Goal: Find specific page/section: Find specific page/section

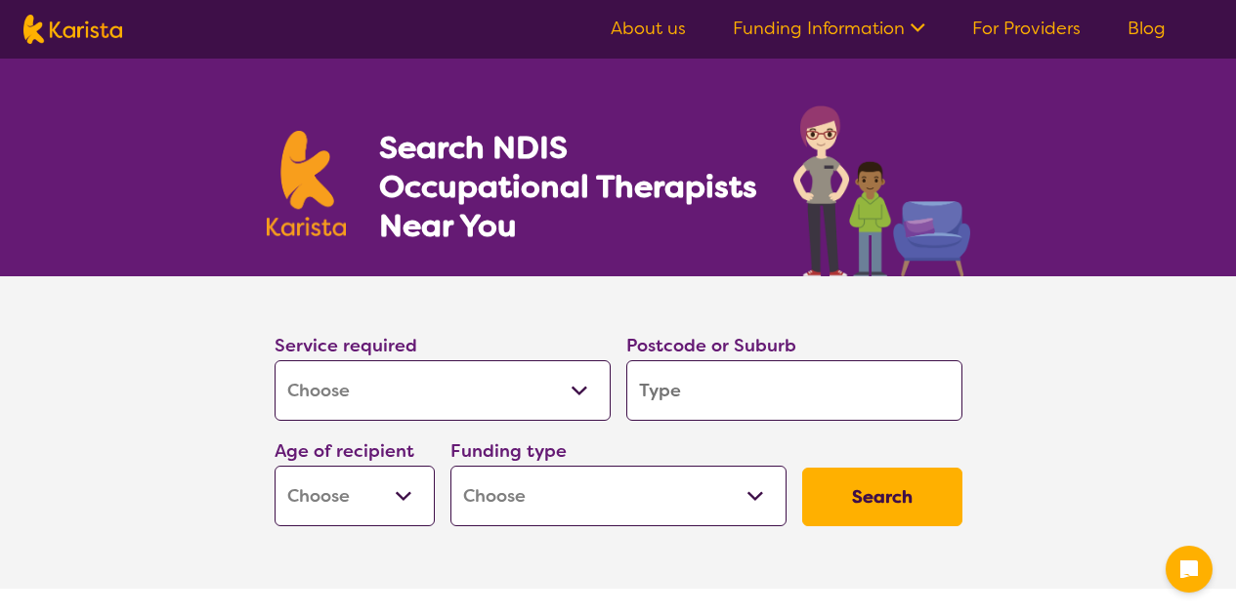
select select "[MEDICAL_DATA]"
click at [756, 394] on input "search" at bounding box center [794, 390] width 336 height 61
type input "2"
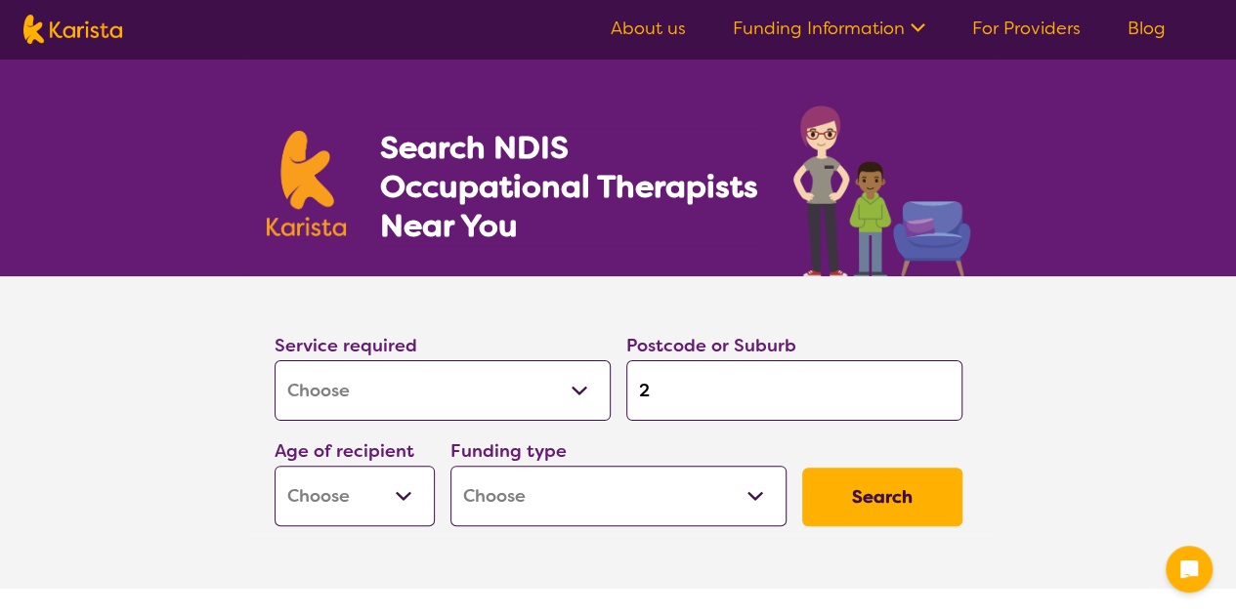
type input "20"
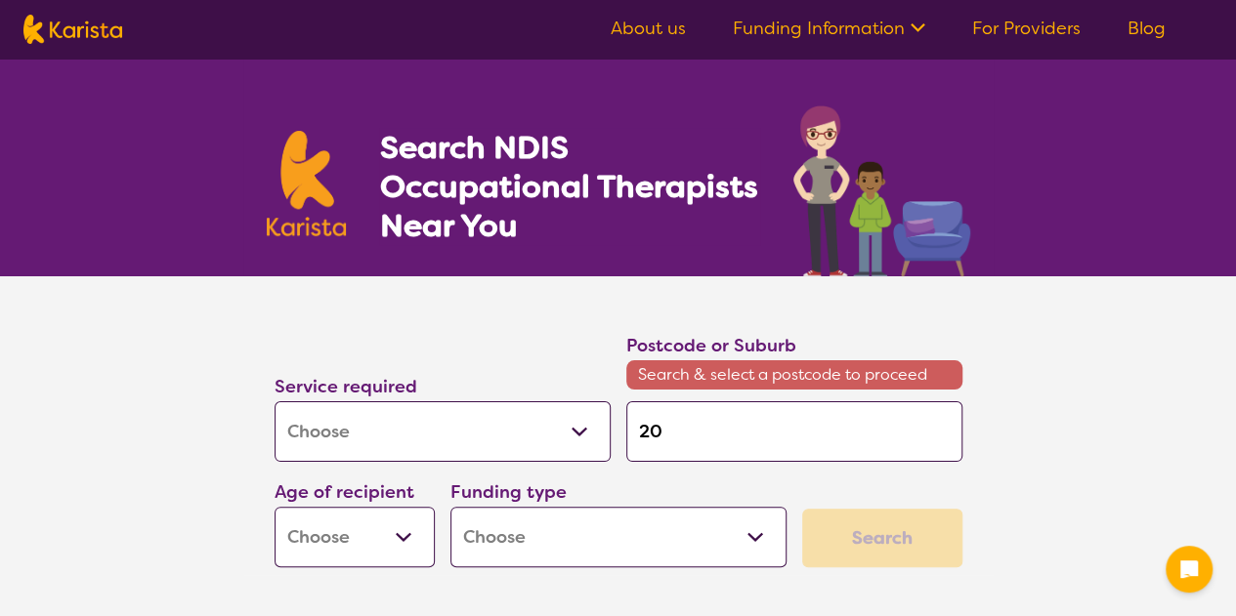
type input "207"
type input "2070"
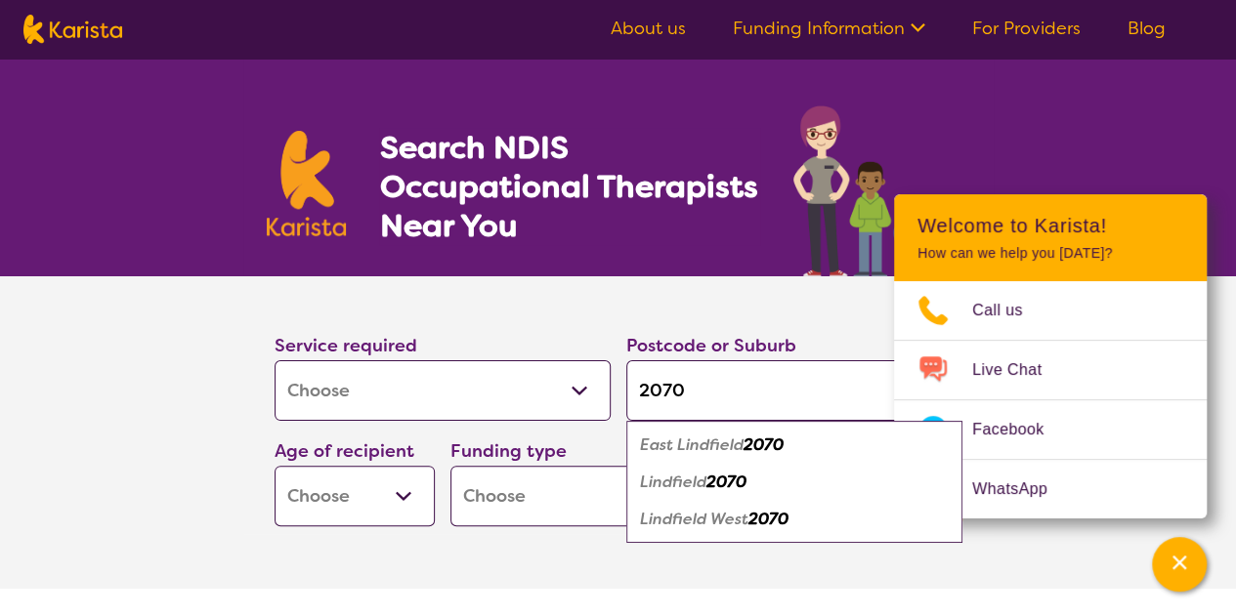
type input "2070"
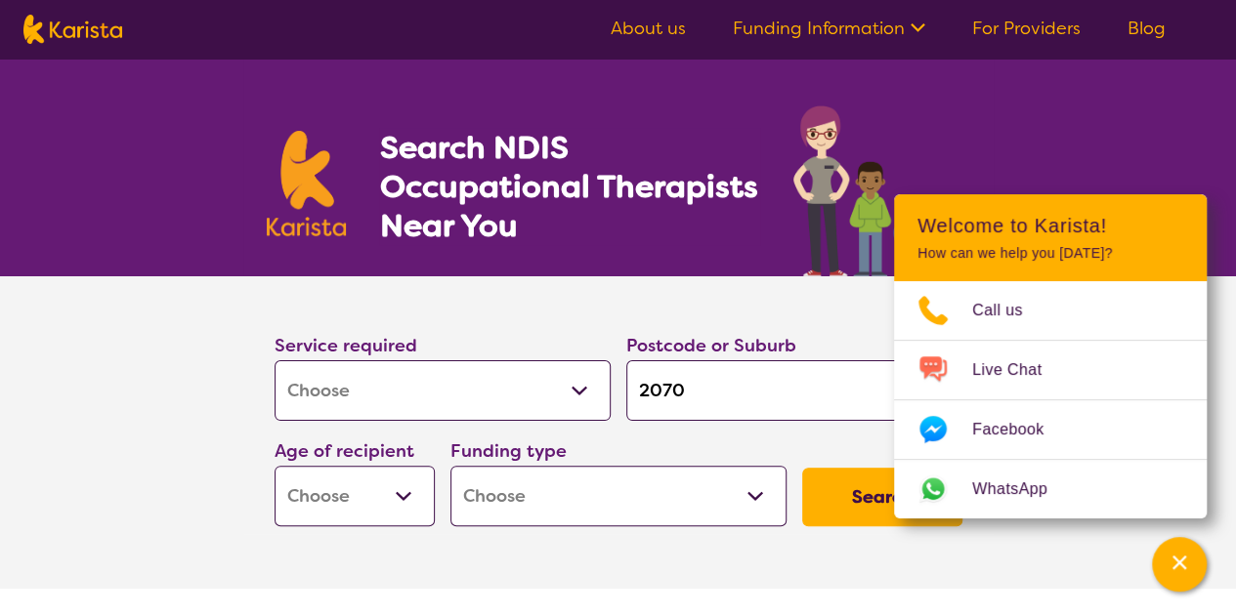
click at [1211, 502] on section "Service required Allied Health Assistant Assessment ([MEDICAL_DATA] or [MEDICAL…" at bounding box center [618, 432] width 1236 height 313
click at [1188, 561] on div "Channel Menu" at bounding box center [1178, 564] width 39 height 43
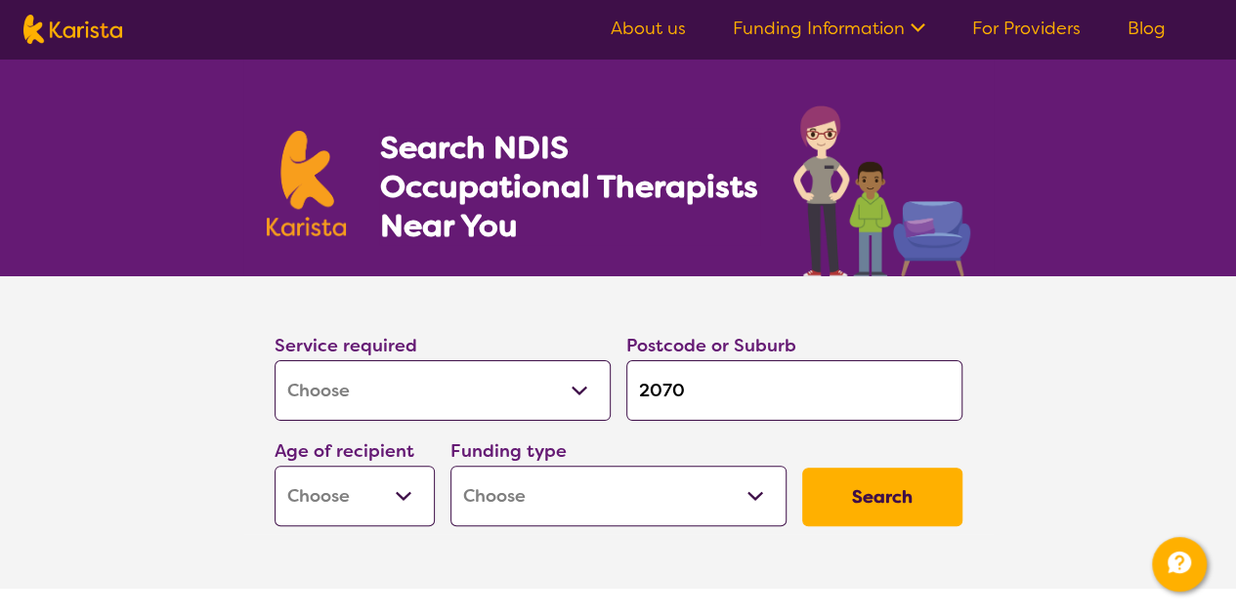
click at [870, 483] on link "WhatsApp" at bounding box center [1049, 516] width 375 height 70
